Goal: Information Seeking & Learning: Learn about a topic

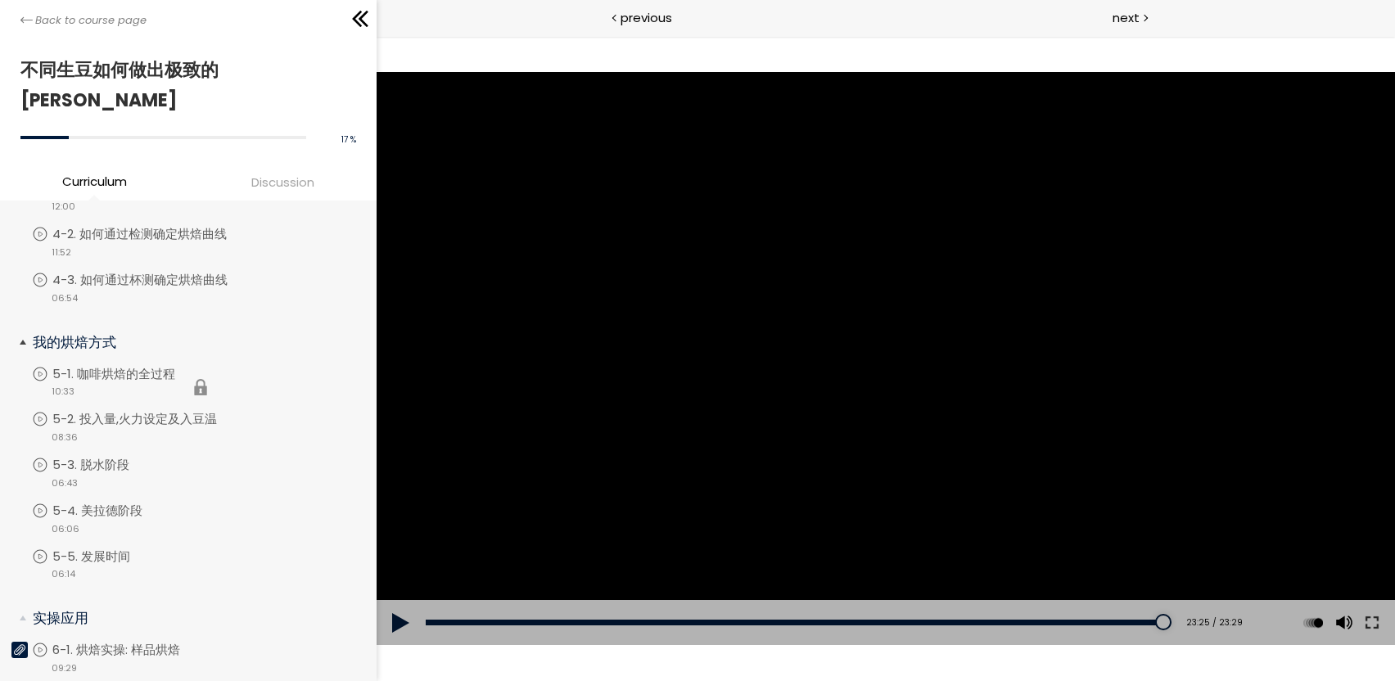
scroll to position [261, 0]
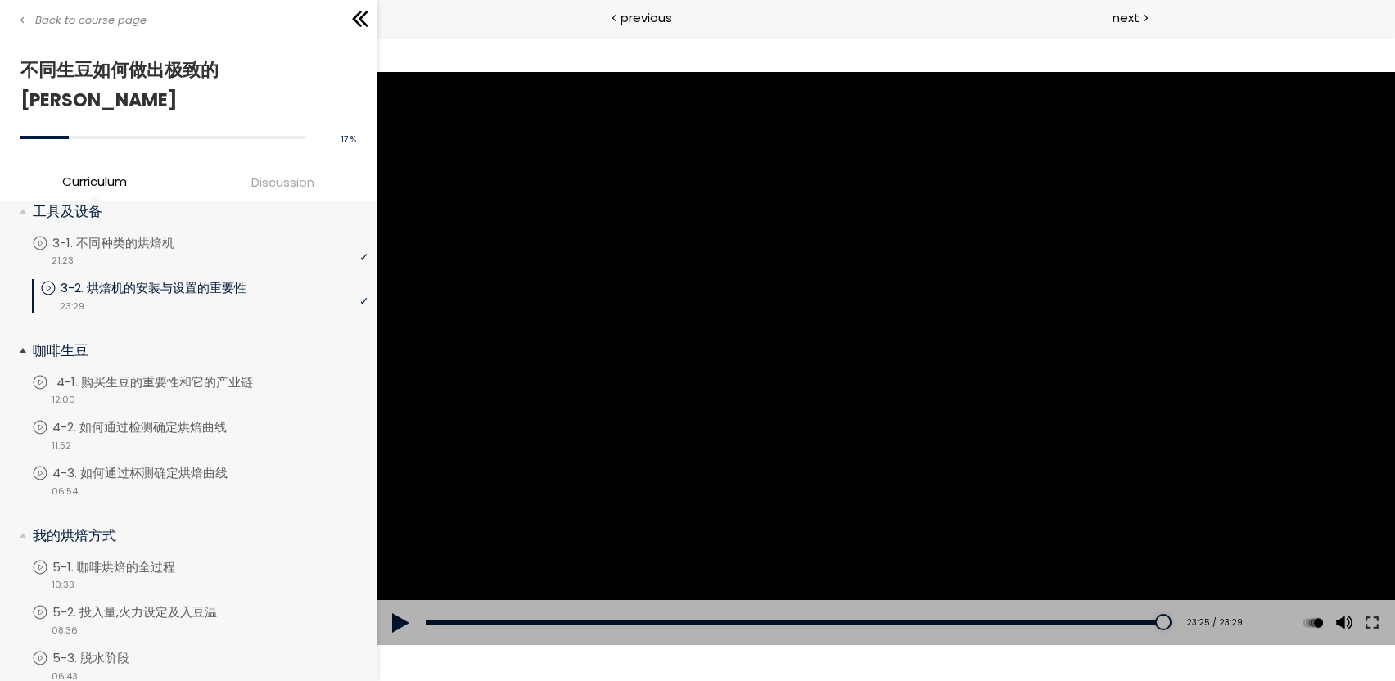
click at [141, 373] on p "4-1. 购买生豆的重要性和它的产业链" at bounding box center [170, 382] width 229 height 18
click at [177, 418] on p "4-2. 如何通过检测确定烘焙曲线" at bounding box center [159, 427] width 207 height 18
click at [225, 482] on div "video 06:54" at bounding box center [200, 490] width 337 height 16
click at [178, 558] on p "5-1. 咖啡烘焙的全过程" at bounding box center [134, 567] width 156 height 18
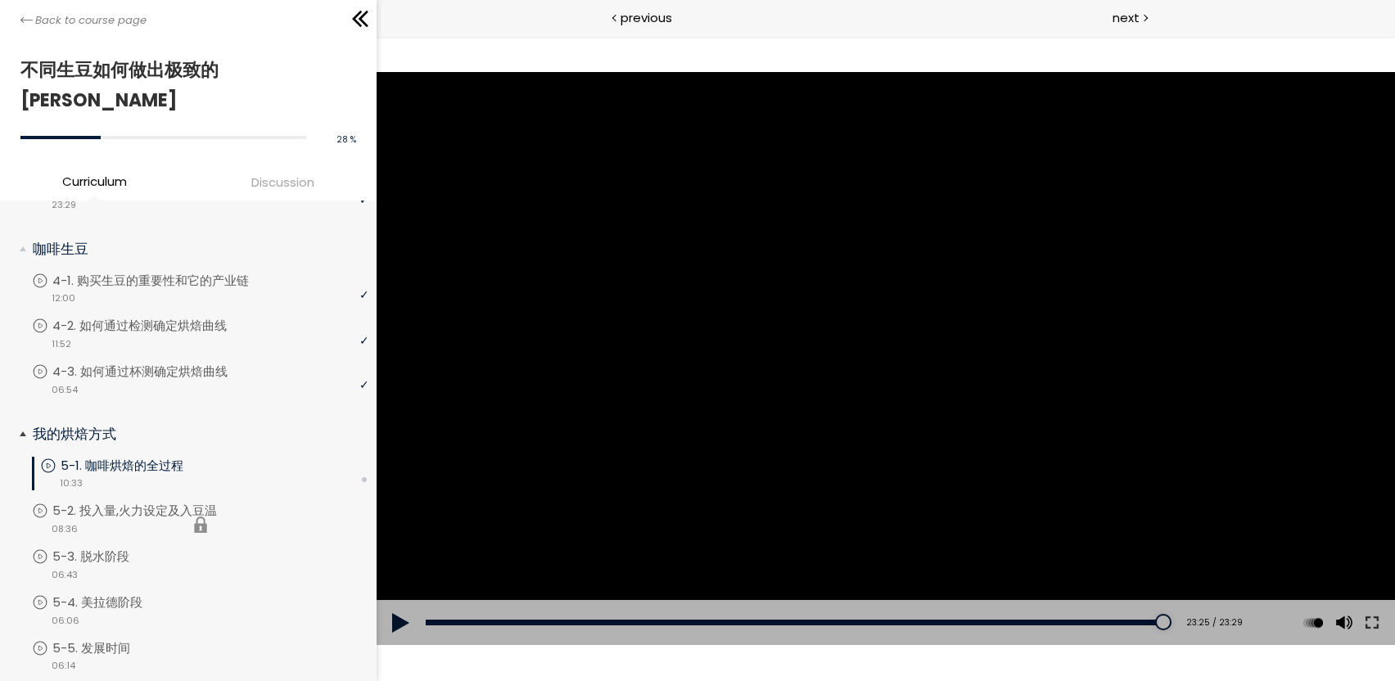
scroll to position [425, 0]
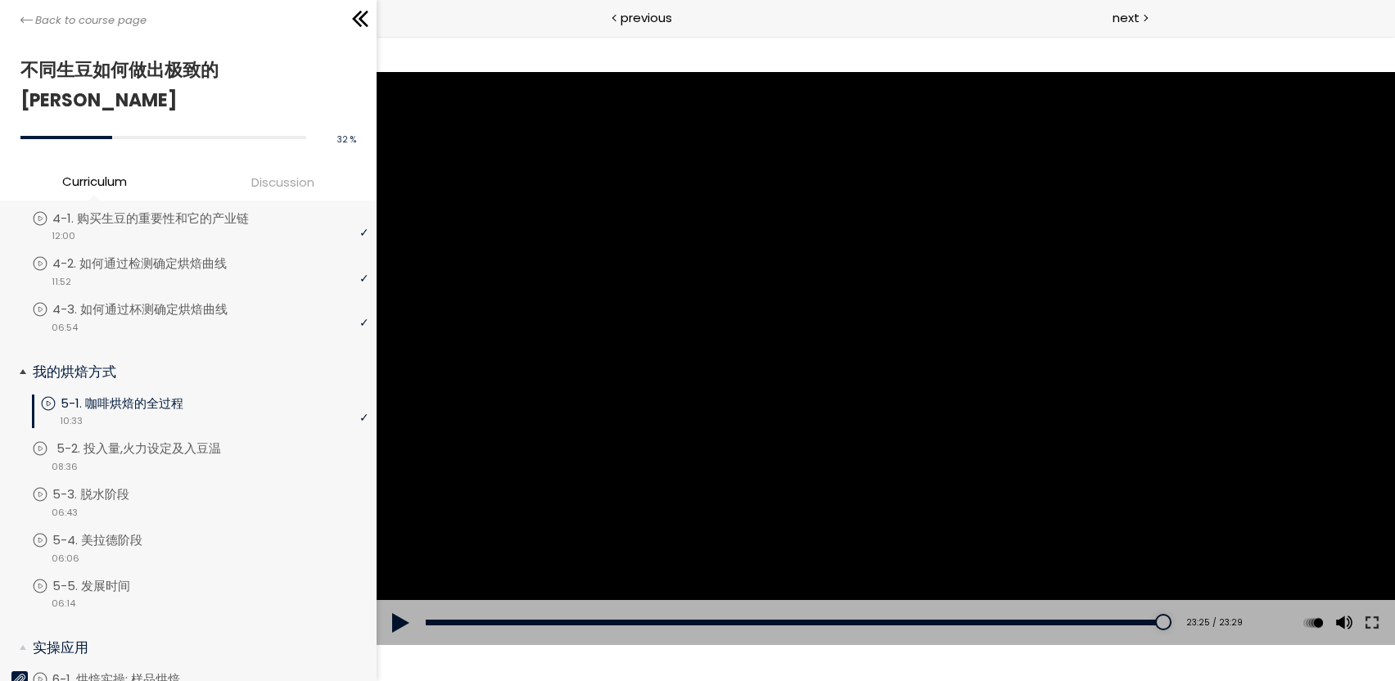
click at [111, 440] on p "5-2. 投入量,火力设定及入豆温" at bounding box center [154, 449] width 197 height 18
click at [109, 486] on p "5-3. 脱水阶段" at bounding box center [111, 495] width 110 height 18
click at [169, 531] on p "5-4. 美拉德阶段" at bounding box center [117, 540] width 123 height 18
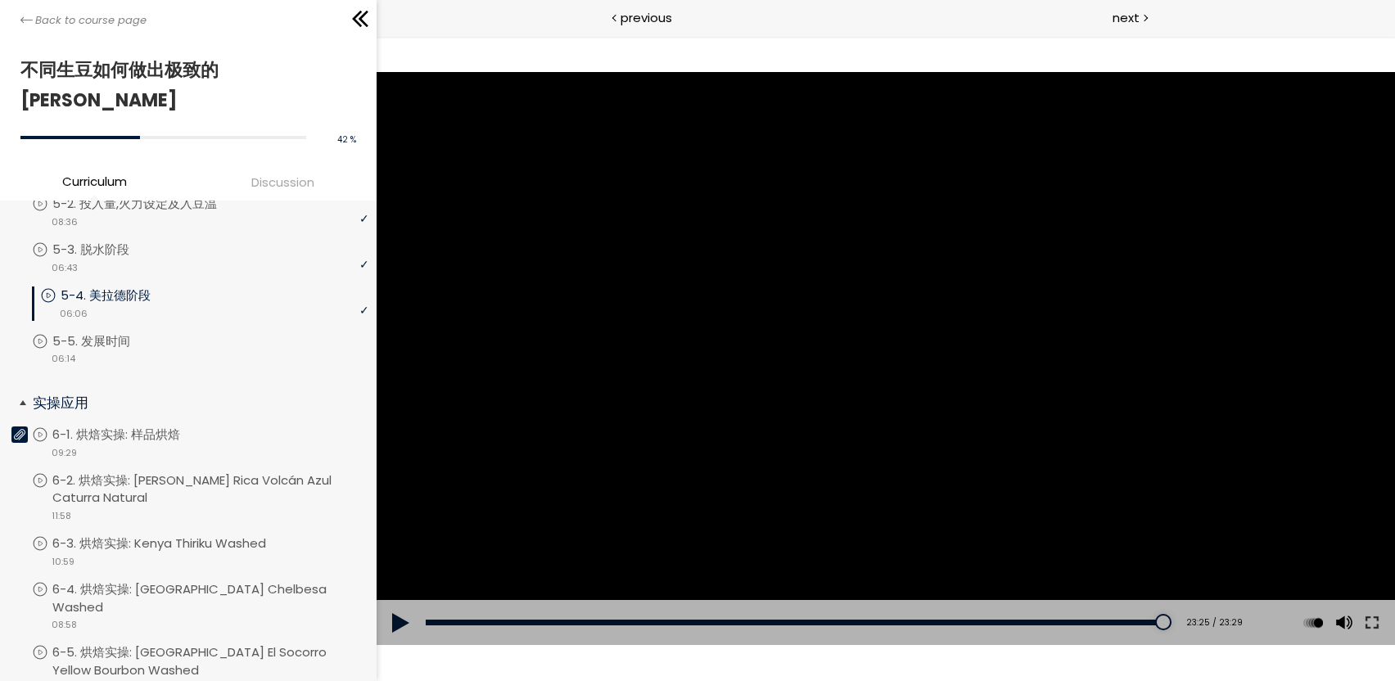
scroll to position [671, 0]
click at [155, 332] on p "5-5. 发展时间" at bounding box center [111, 341] width 111 height 18
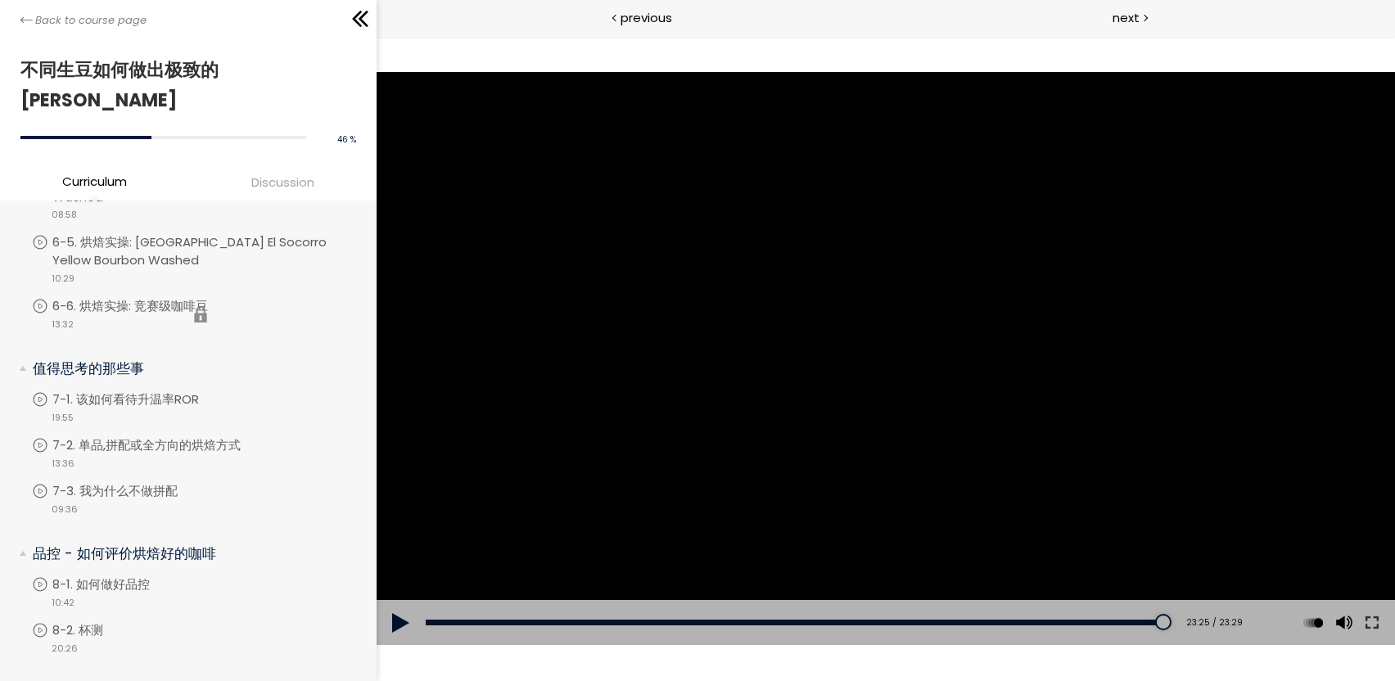
scroll to position [752, 0]
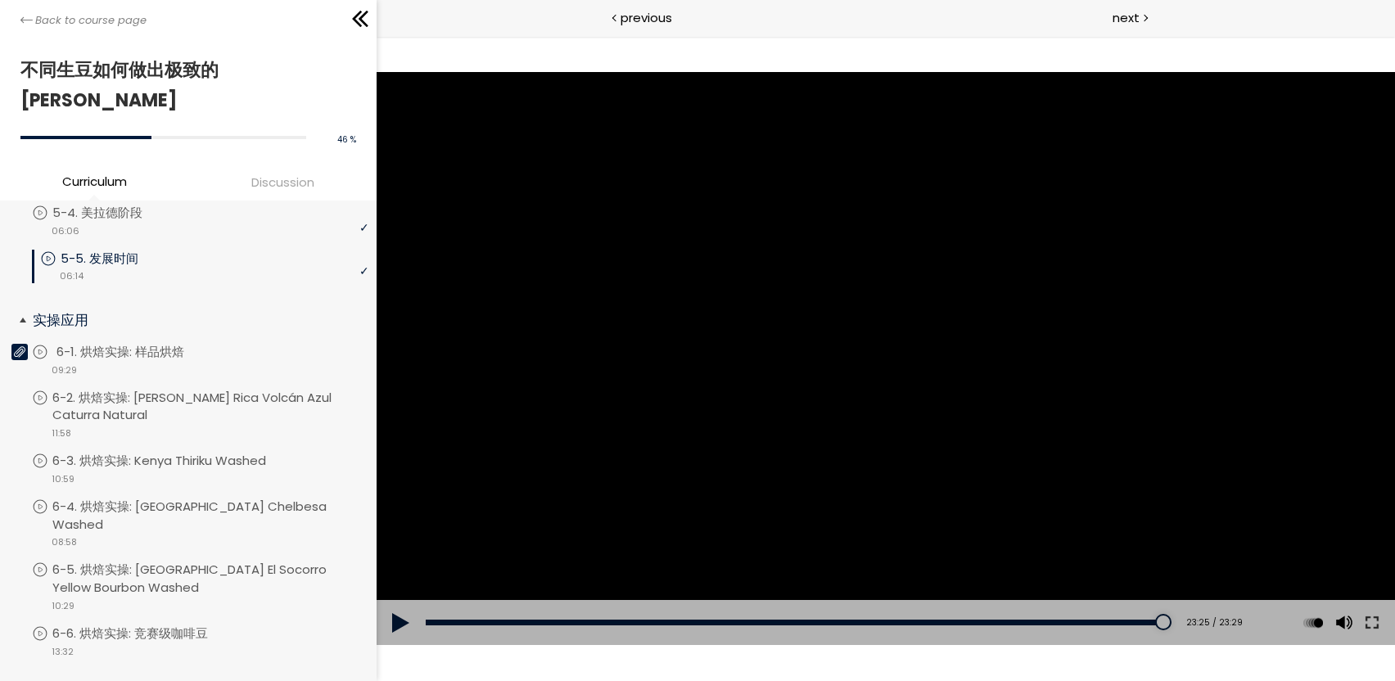
click at [164, 343] on p "6-1. 烘焙实操: 样品烘焙" at bounding box center [136, 352] width 160 height 18
click at [208, 389] on p "6-2. 烘焙实操: Costa Rica Volcán Azul Caturra Natural" at bounding box center [214, 407] width 316 height 36
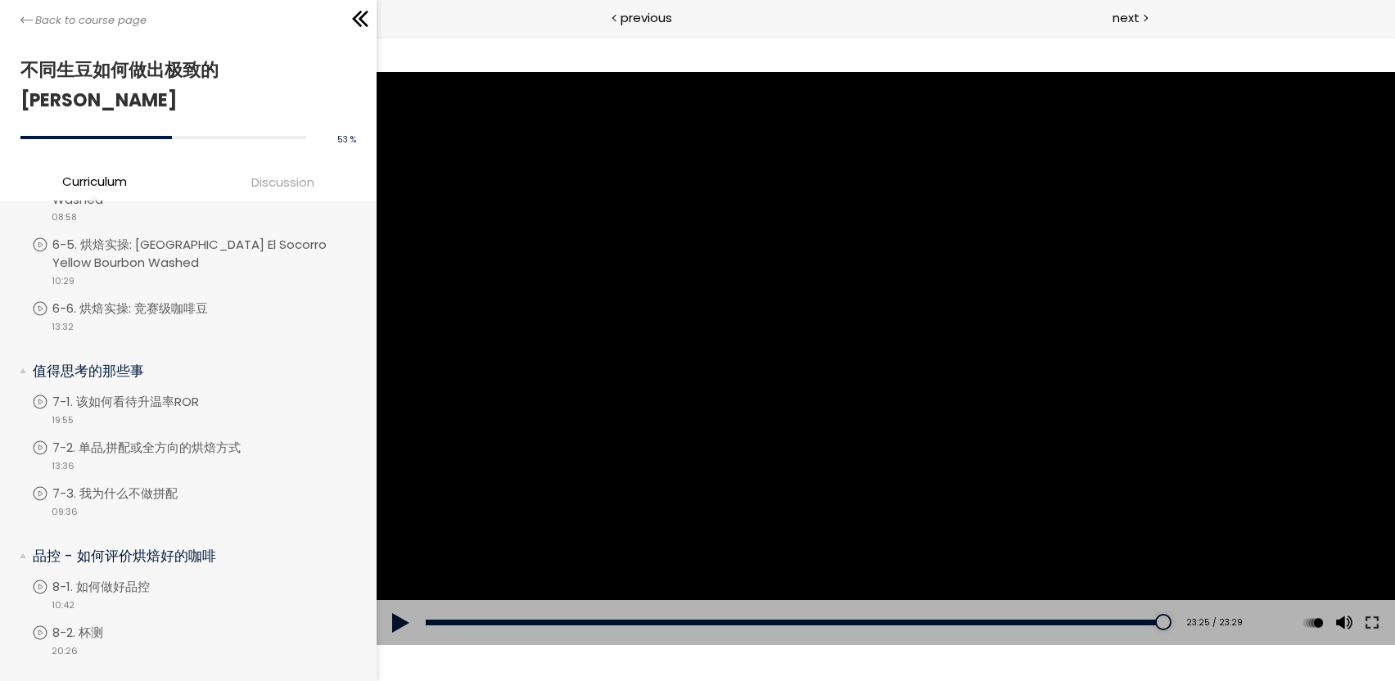
scroll to position [1244, 0]
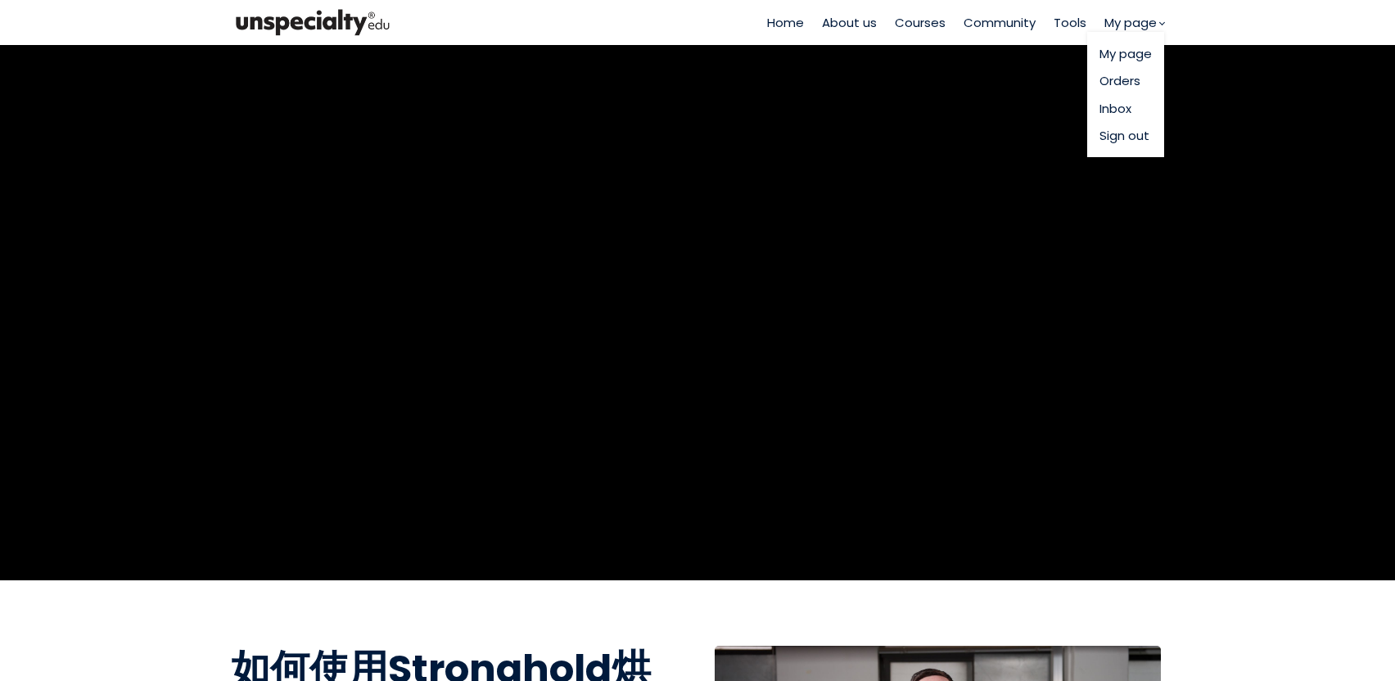
click at [1132, 25] on span "My page" at bounding box center [1131, 22] width 52 height 19
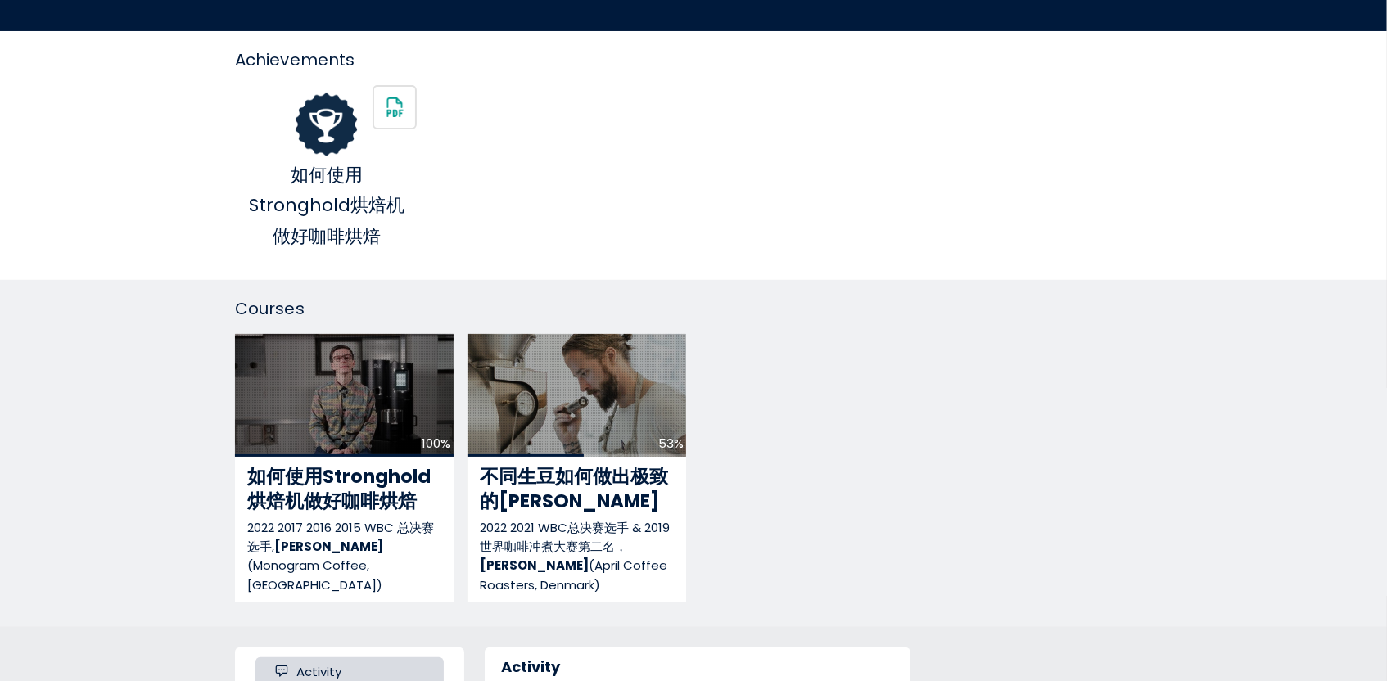
scroll to position [328, 0]
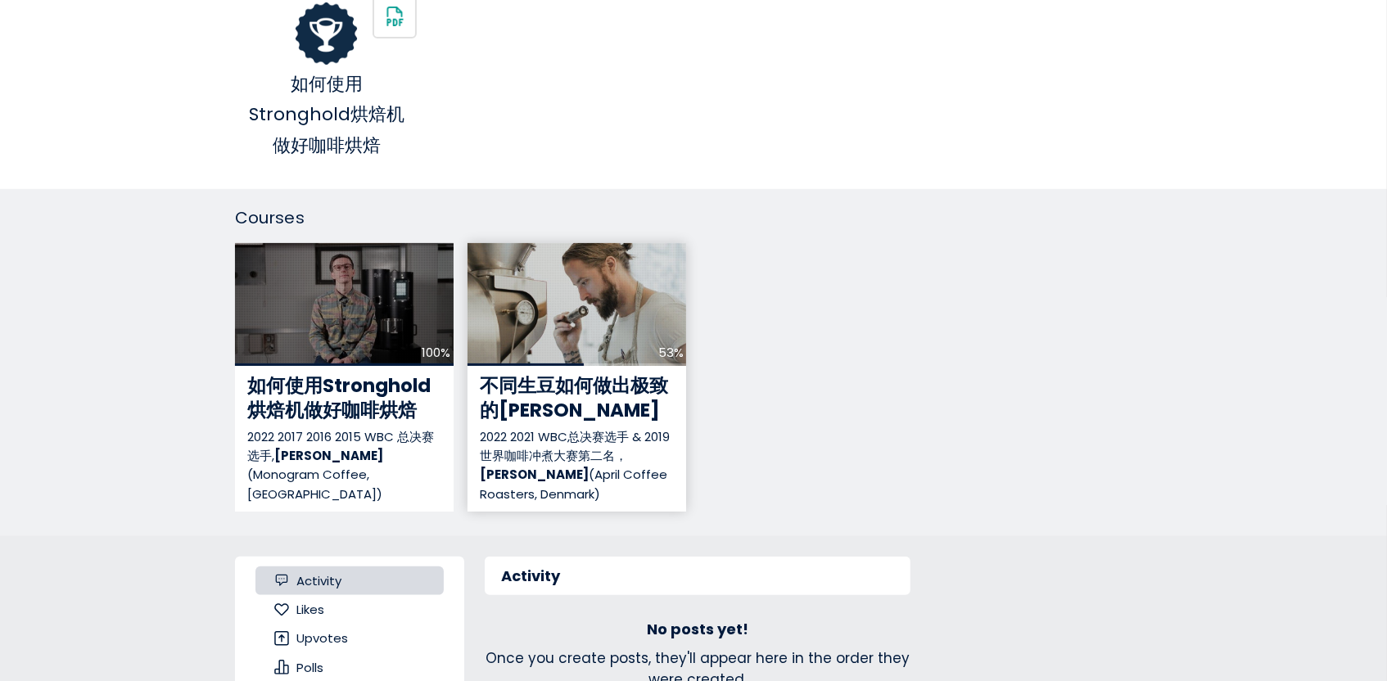
click at [608, 389] on span "不同生豆如何做出极致的浅烘" at bounding box center [574, 398] width 188 height 51
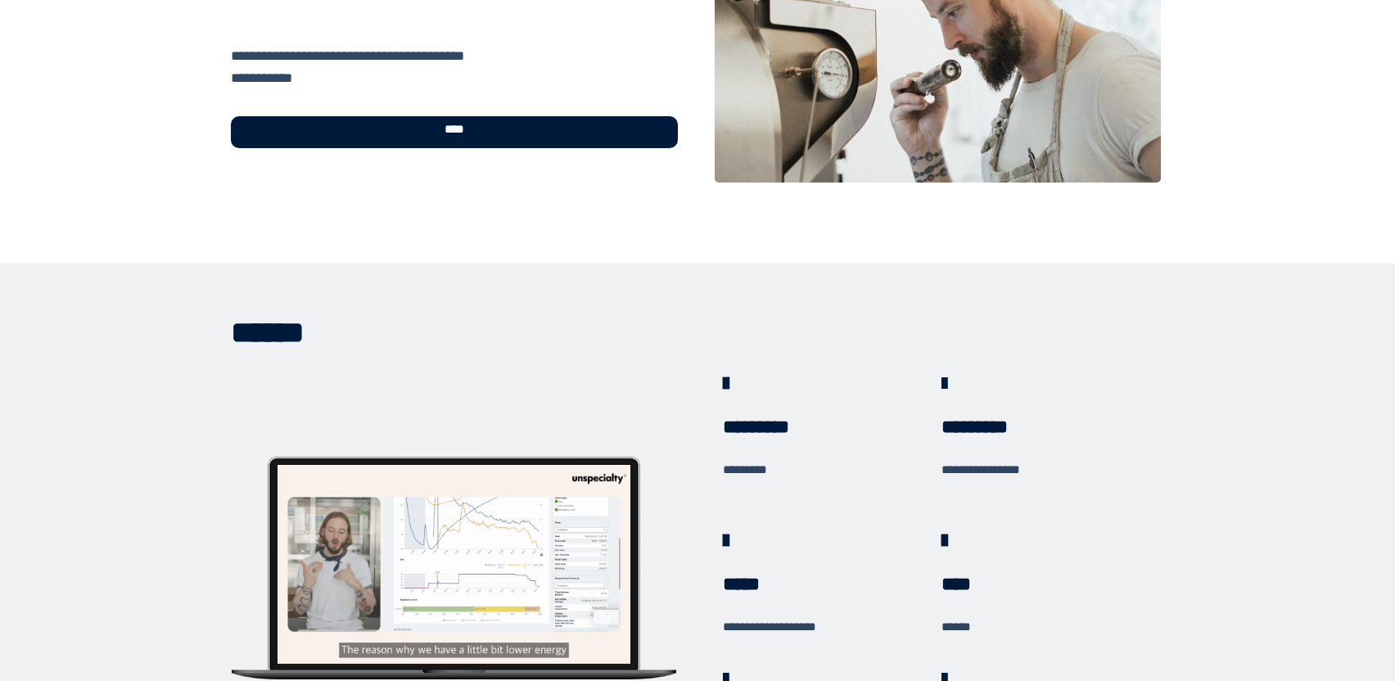
scroll to position [178, 0]
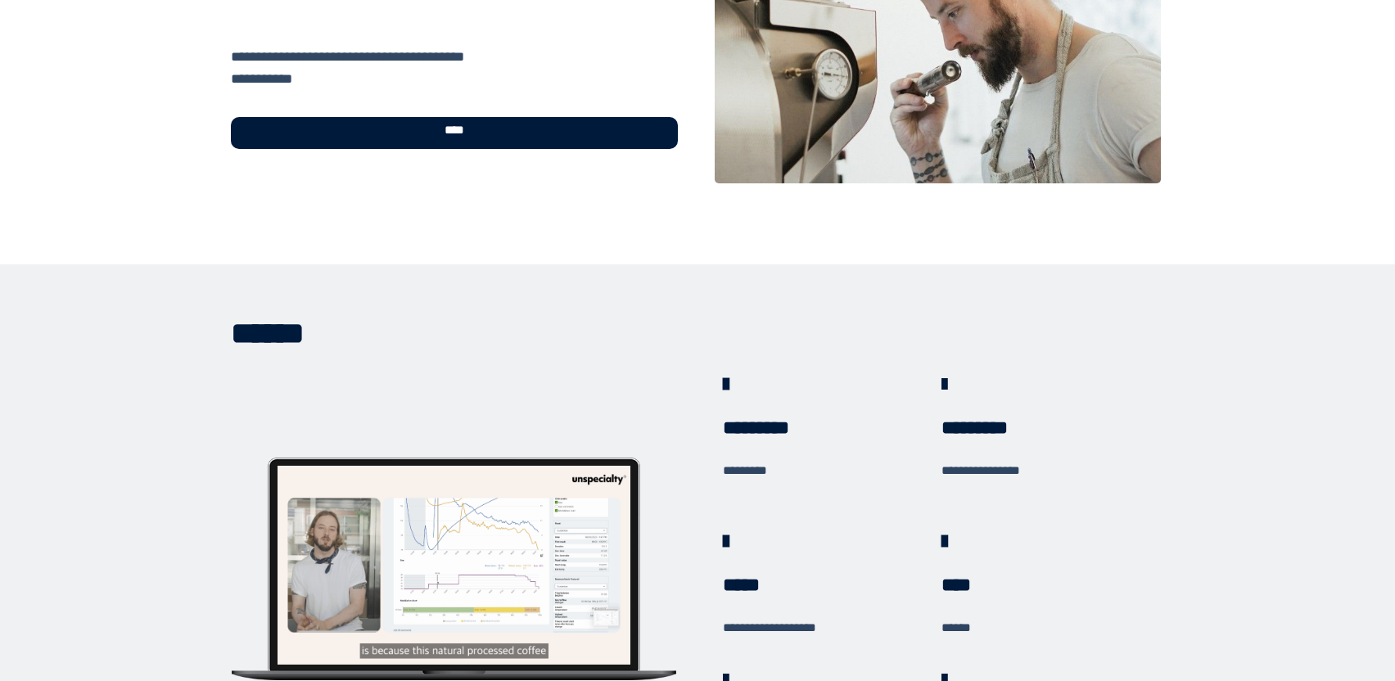
click at [501, 137] on div "****" at bounding box center [454, 133] width 447 height 33
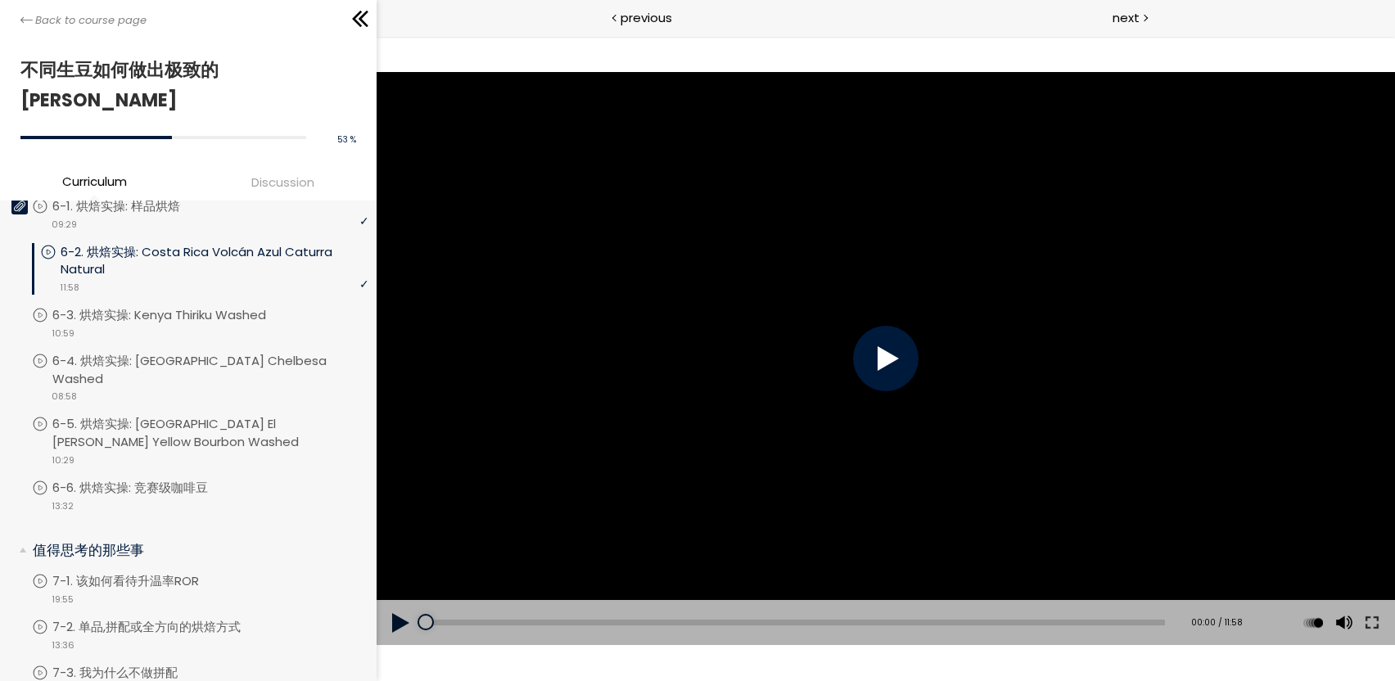
scroll to position [901, 0]
click at [257, 322] on div "video 10:59" at bounding box center [200, 330] width 337 height 16
click at [1367, 621] on button at bounding box center [1372, 623] width 29 height 46
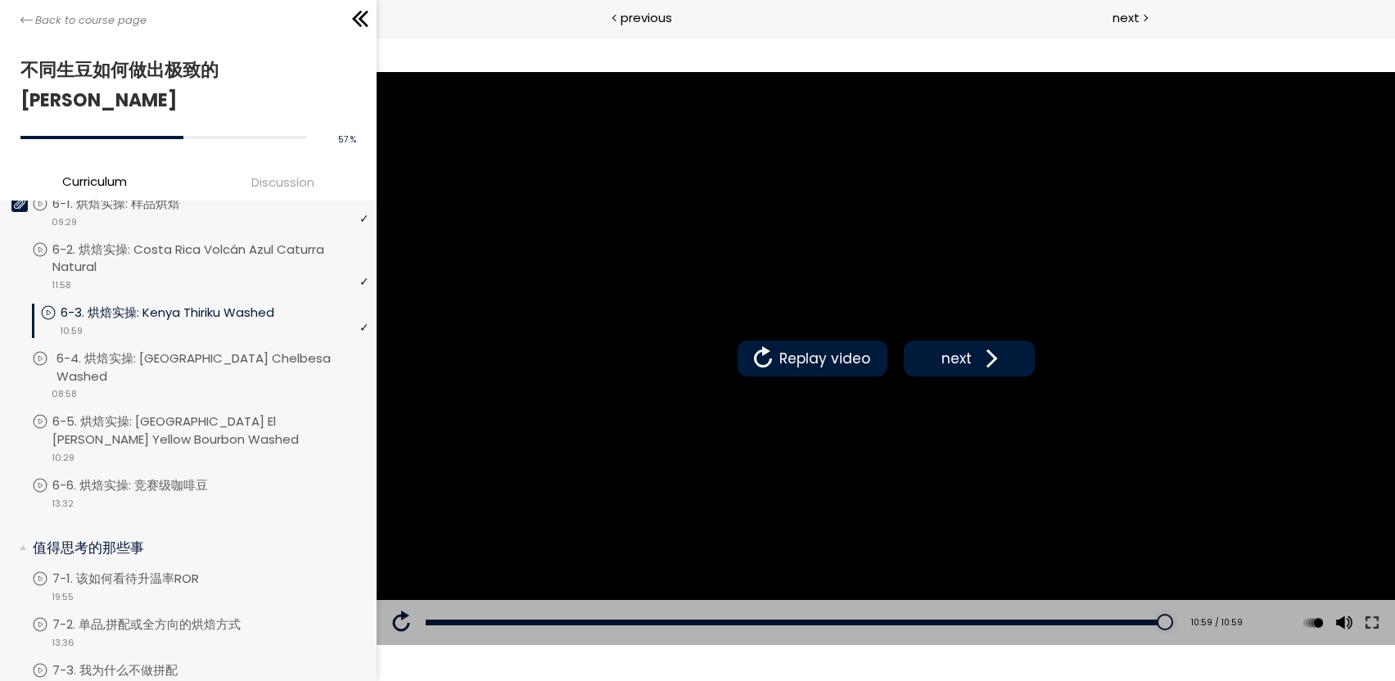
click at [261, 350] on p "6-4. 烘焙实操: [GEOGRAPHIC_DATA] Chelbesa Washed" at bounding box center [214, 368] width 316 height 36
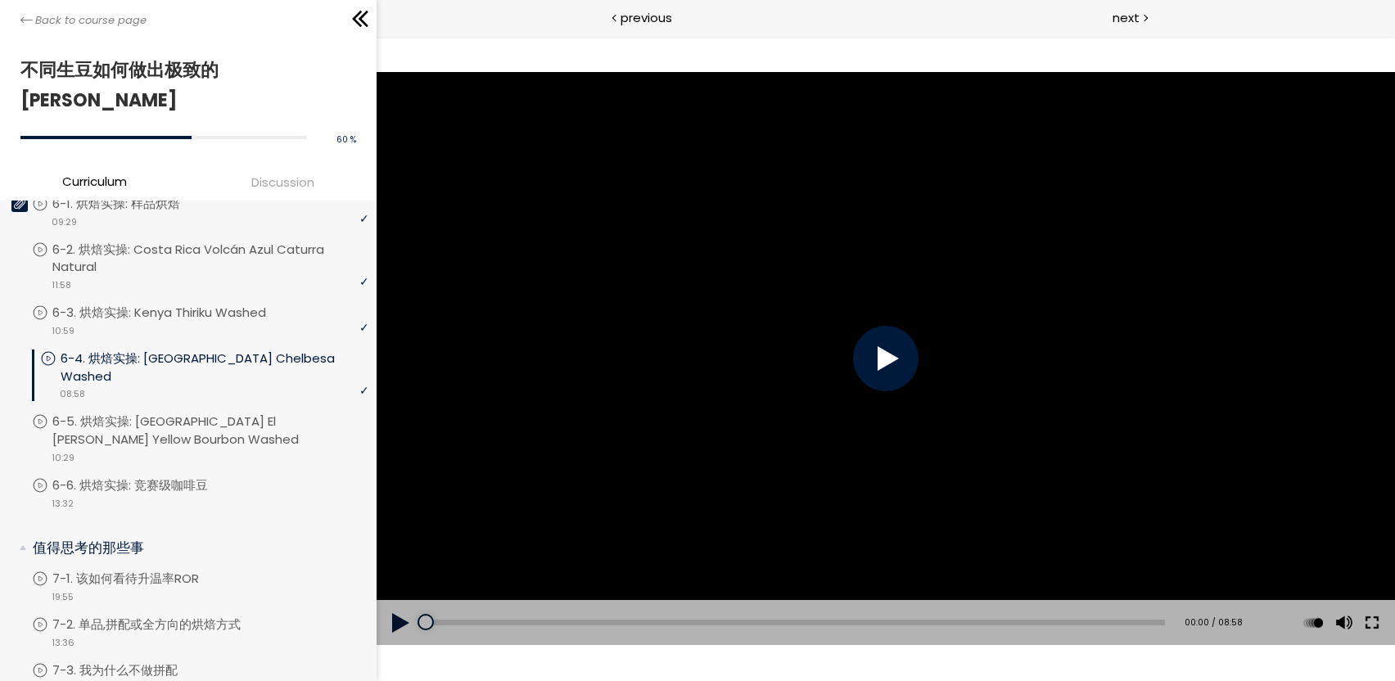
click at [1371, 623] on button at bounding box center [1372, 623] width 29 height 46
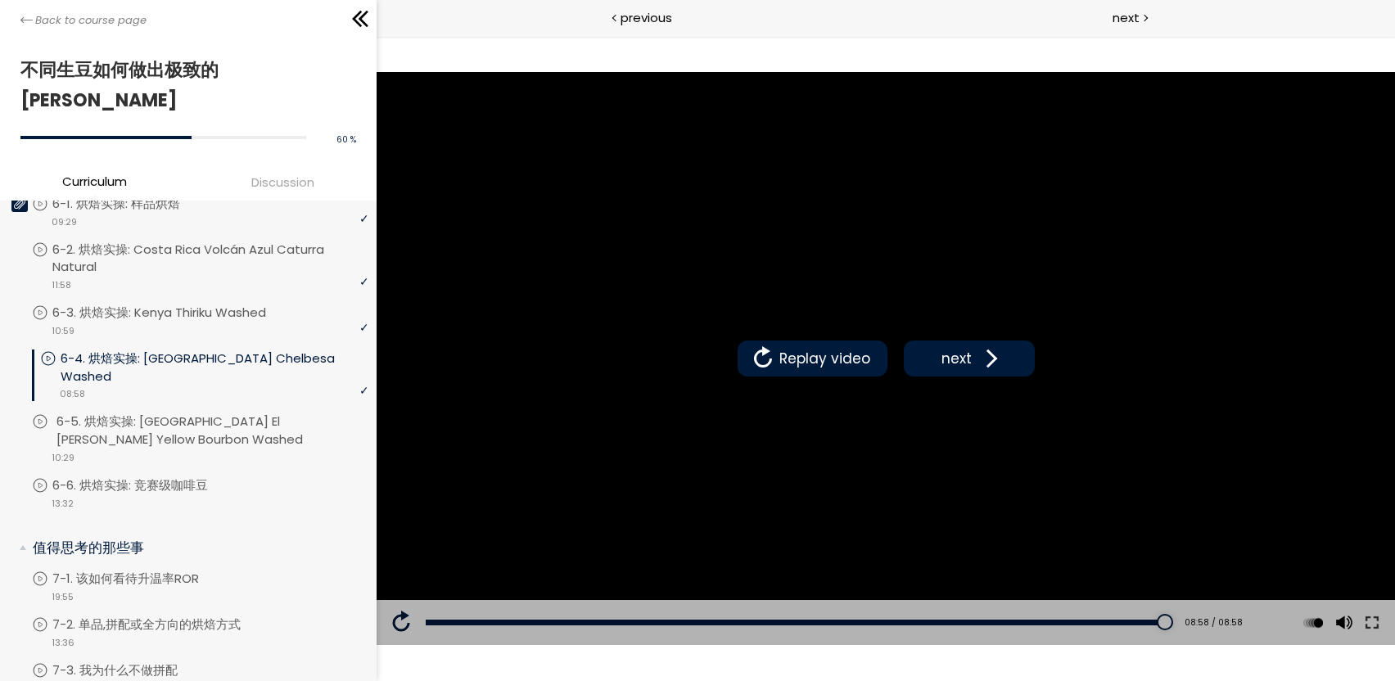
click at [260, 413] on p "6-5. 烘焙实操: [GEOGRAPHIC_DATA] El [PERSON_NAME] Yellow Bourbon Washed" at bounding box center [214, 431] width 316 height 36
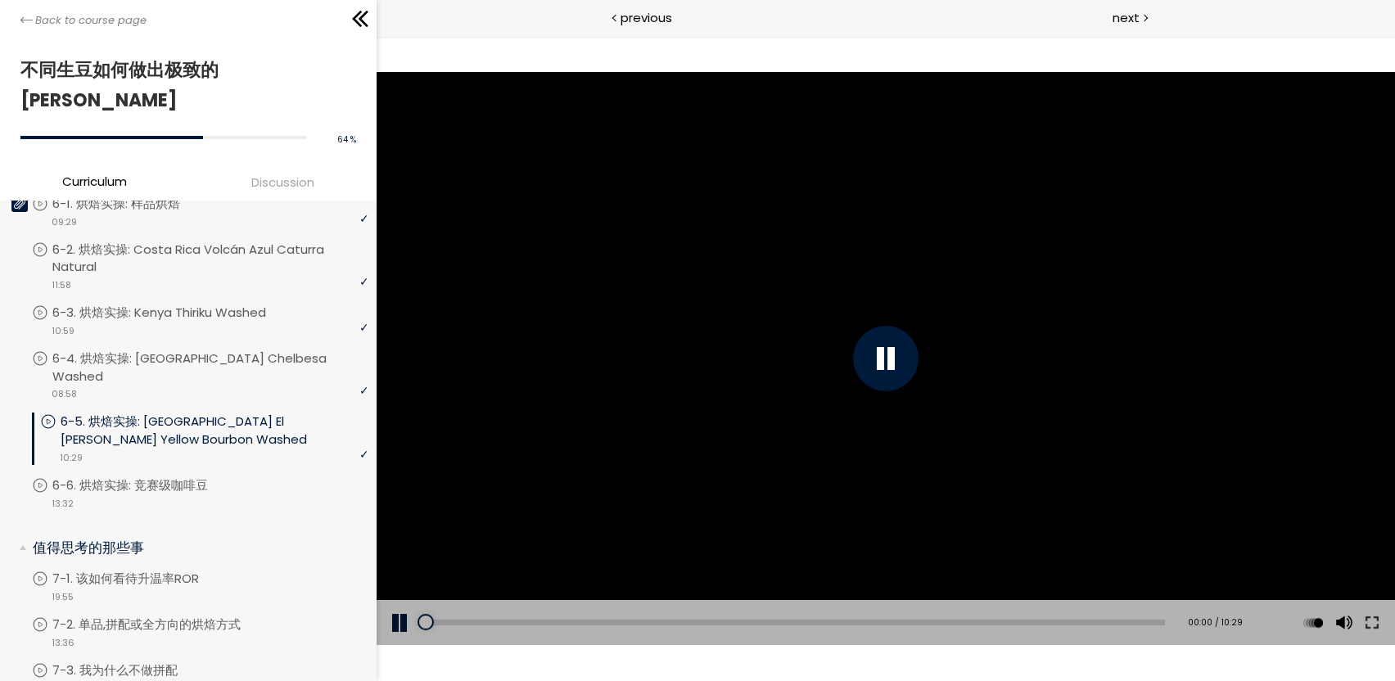
click at [860, 359] on div at bounding box center [886, 359] width 66 height 66
click at [1367, 621] on button at bounding box center [1372, 623] width 29 height 46
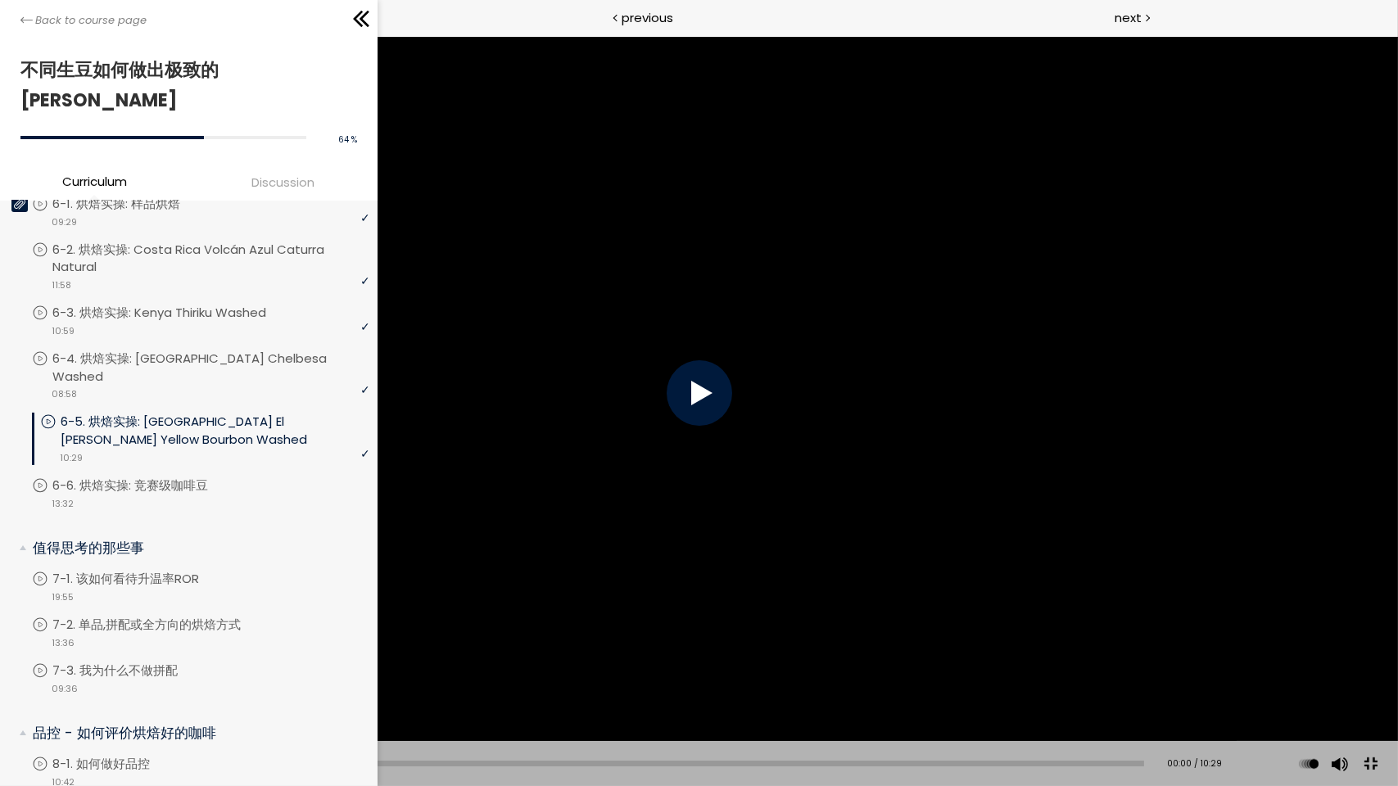
click at [707, 400] on div at bounding box center [699, 393] width 66 height 66
click at [655, 373] on div "[Notice] The espresso roasting curve and filter roasting curve were reversed. W…" at bounding box center [699, 393] width 1398 height 786
click at [1096, 480] on div "[Notice] The espresso roasting curve and filter roasting curve were reversed. W…" at bounding box center [699, 393] width 1398 height 786
click at [868, 440] on div "[Notice] The espresso roasting curve and filter roasting curve were reversed. W…" at bounding box center [699, 393] width 1398 height 786
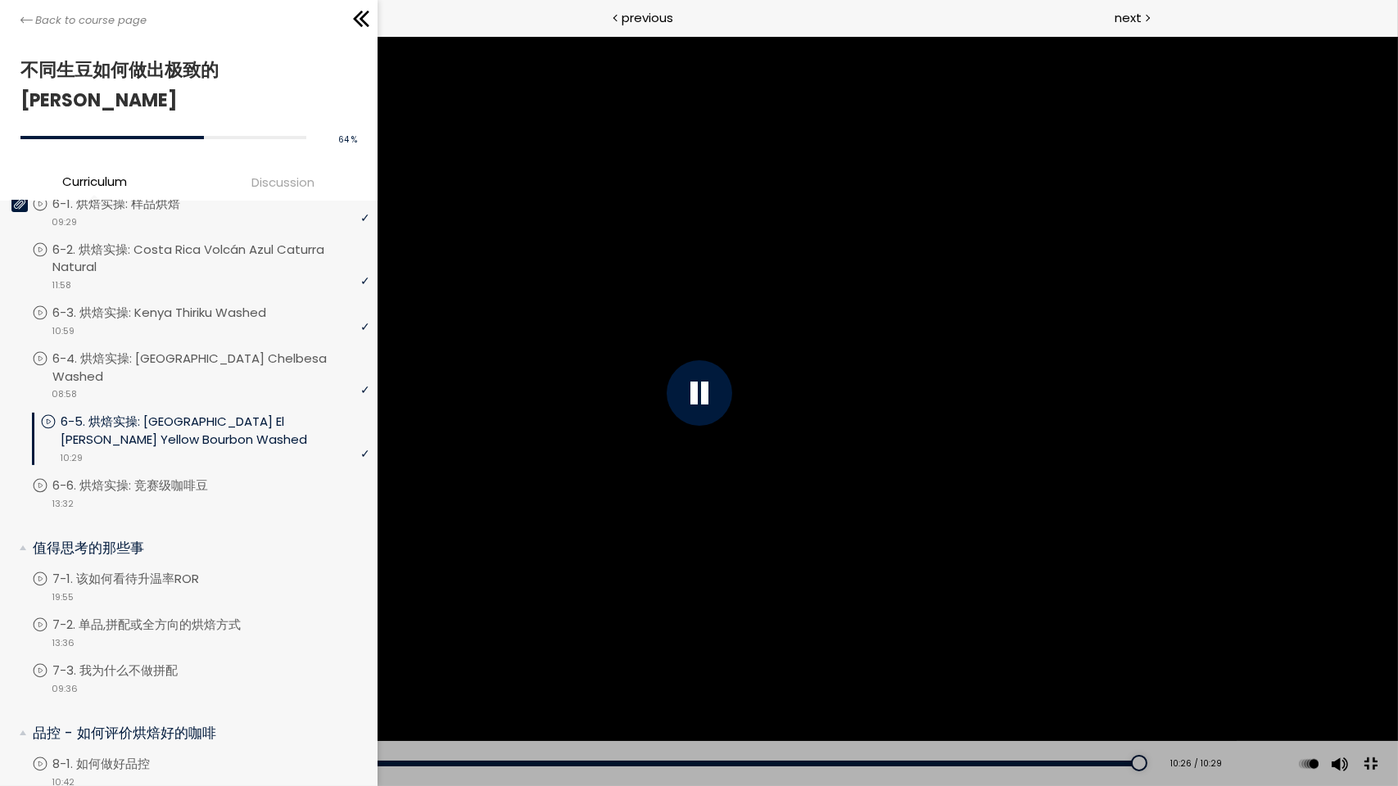
click at [690, 409] on div at bounding box center [699, 393] width 66 height 66
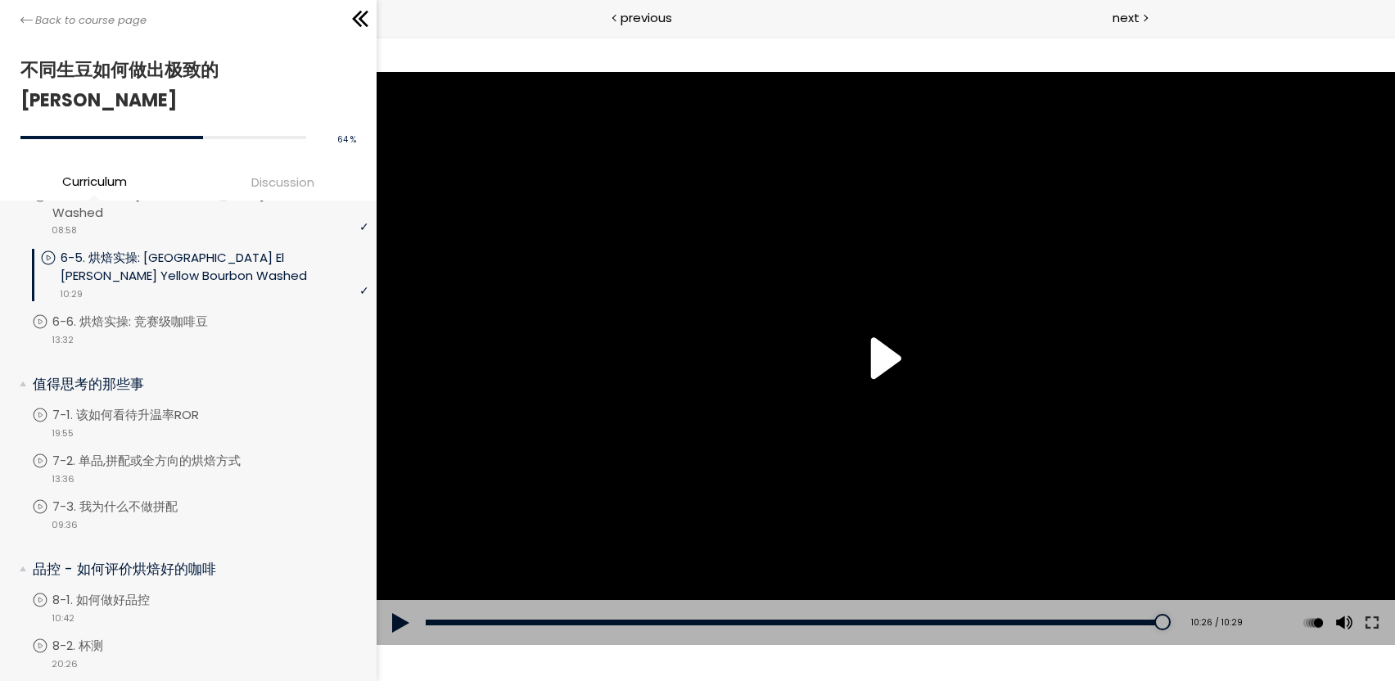
scroll to position [983, 0]
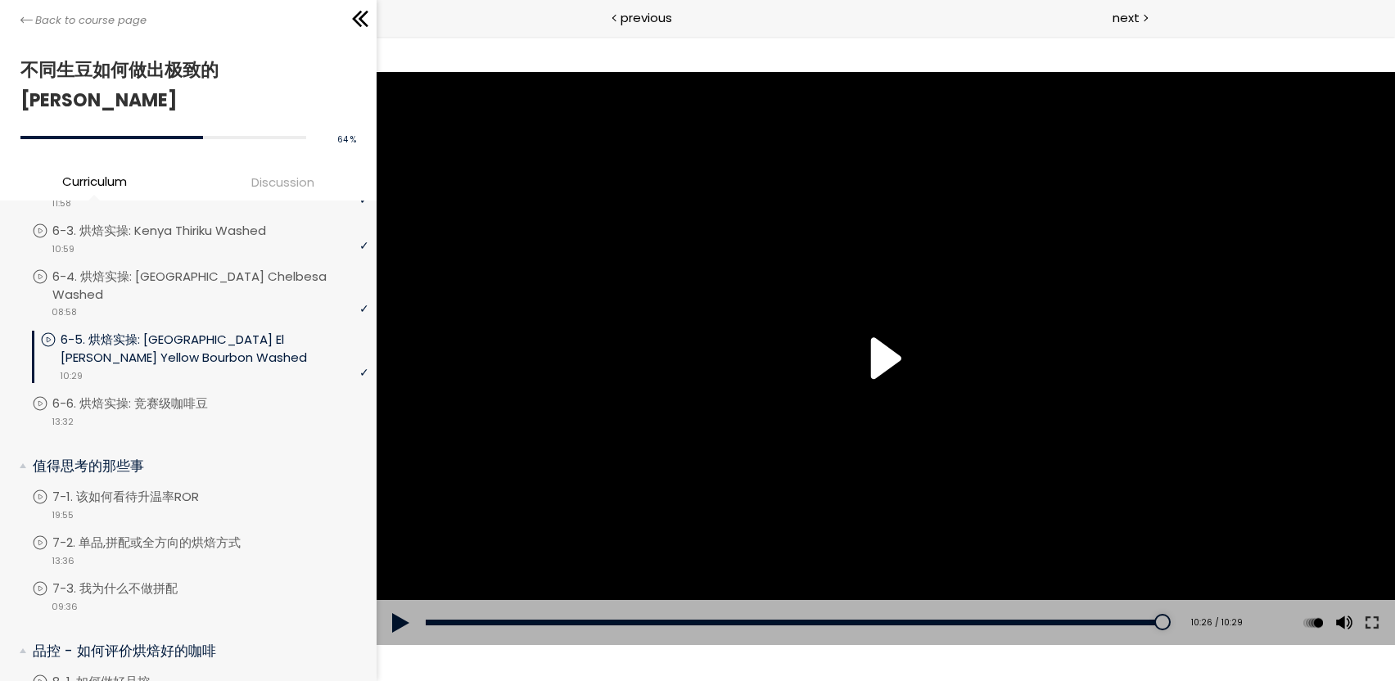
click at [246, 331] on p "6-5. 烘焙实操: [GEOGRAPHIC_DATA] El [PERSON_NAME] Yellow Bourbon Washed" at bounding box center [215, 349] width 308 height 36
click at [894, 620] on div "Add chapter 06:43" at bounding box center [795, 623] width 739 height 46
click at [906, 368] on div "[Notice] The espresso roasting curve and filter roasting curve were reversed. W…" at bounding box center [886, 358] width 1019 height 573
click at [1012, 624] on div "08:24" at bounding box center [795, 623] width 739 height 6
click at [1035, 626] on div "Add chapter 08:43" at bounding box center [795, 623] width 739 height 46
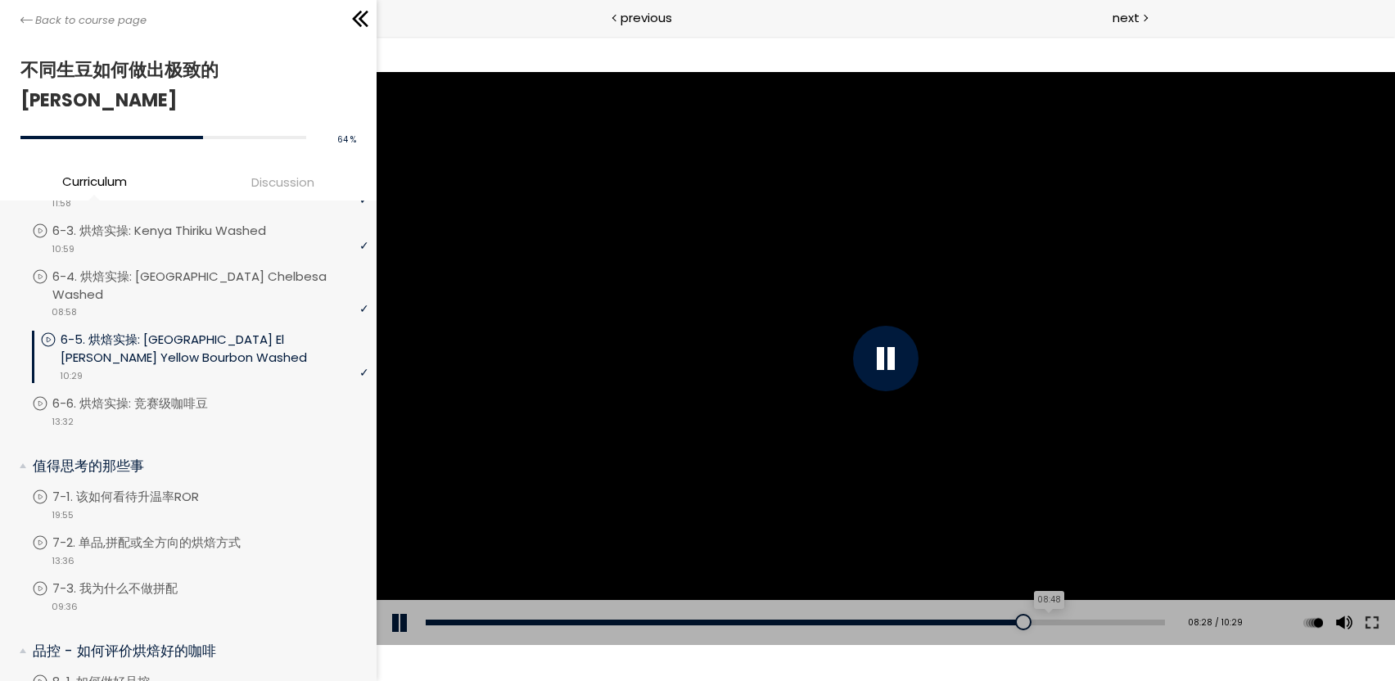
click at [1041, 620] on div "08:48" at bounding box center [795, 623] width 739 height 6
click at [1064, 625] on div "09:05" at bounding box center [795, 623] width 739 height 6
click at [1094, 630] on div "Add chapter 09:09" at bounding box center [795, 623] width 739 height 46
click at [1112, 620] on div "09:09" at bounding box center [795, 623] width 739 height 6
click at [874, 332] on div at bounding box center [886, 359] width 66 height 66
